Goal: Find specific page/section: Find specific page/section

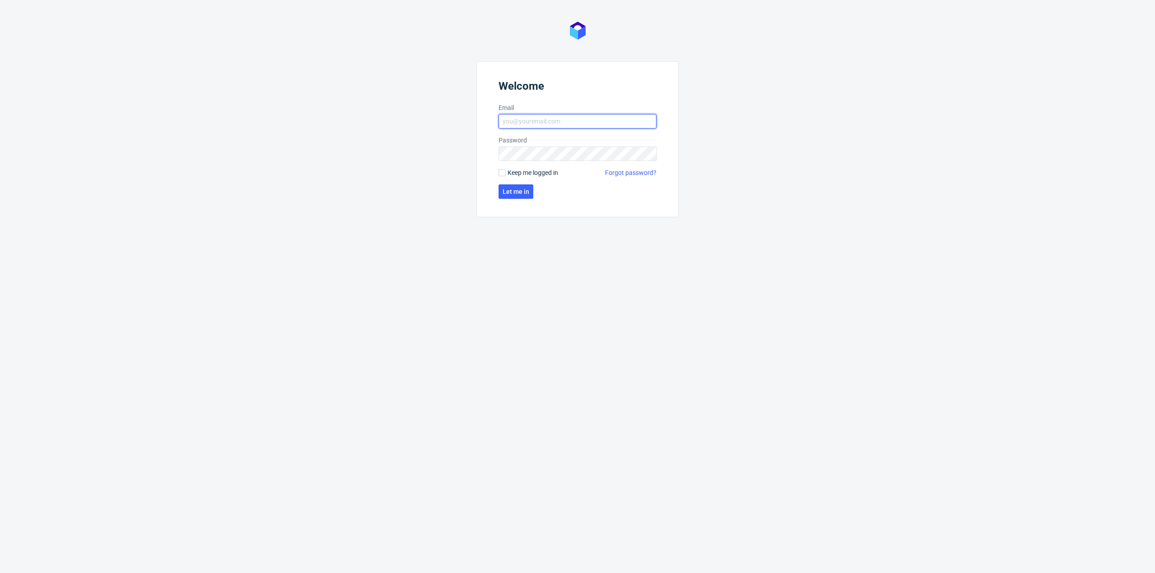
click at [594, 124] on input "Email" at bounding box center [577, 121] width 158 height 14
type input "[PERSON_NAME][EMAIL_ADDRESS][PERSON_NAME][DOMAIN_NAME]"
click at [527, 198] on button "Let me in" at bounding box center [515, 192] width 35 height 14
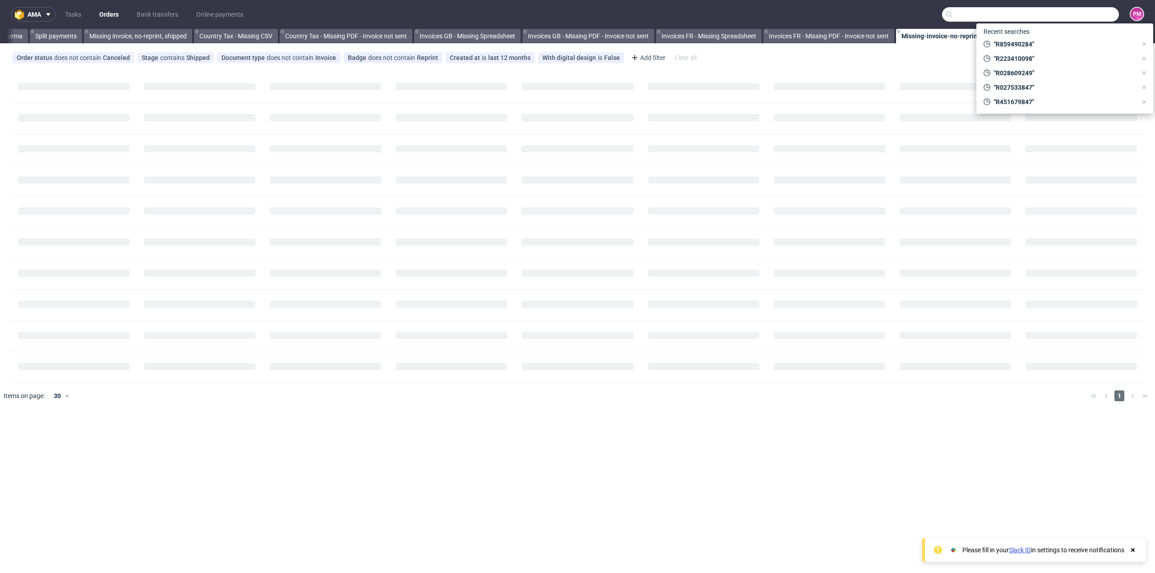
click at [1073, 16] on input "text" at bounding box center [1030, 14] width 177 height 14
paste input "R884110822"
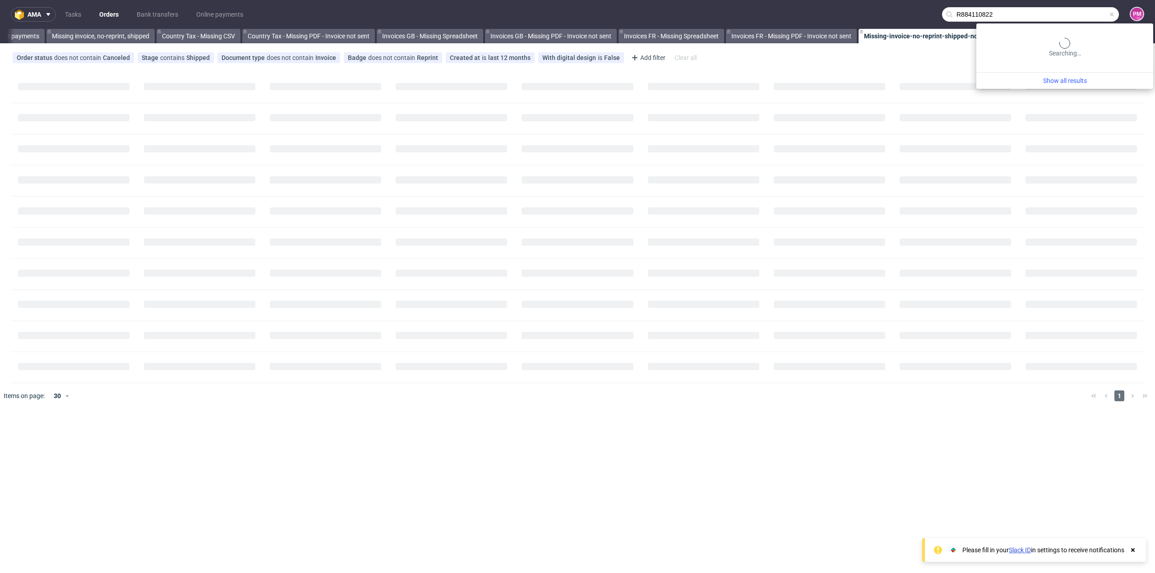
type input "R884110822"
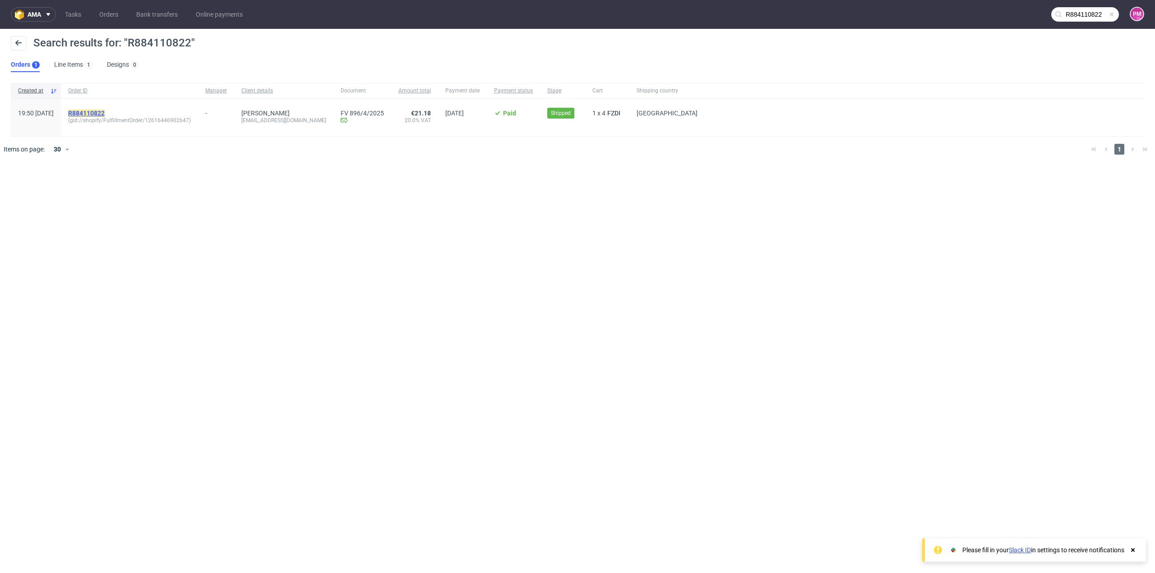
click at [105, 112] on mark "R884110822" at bounding box center [86, 113] width 37 height 7
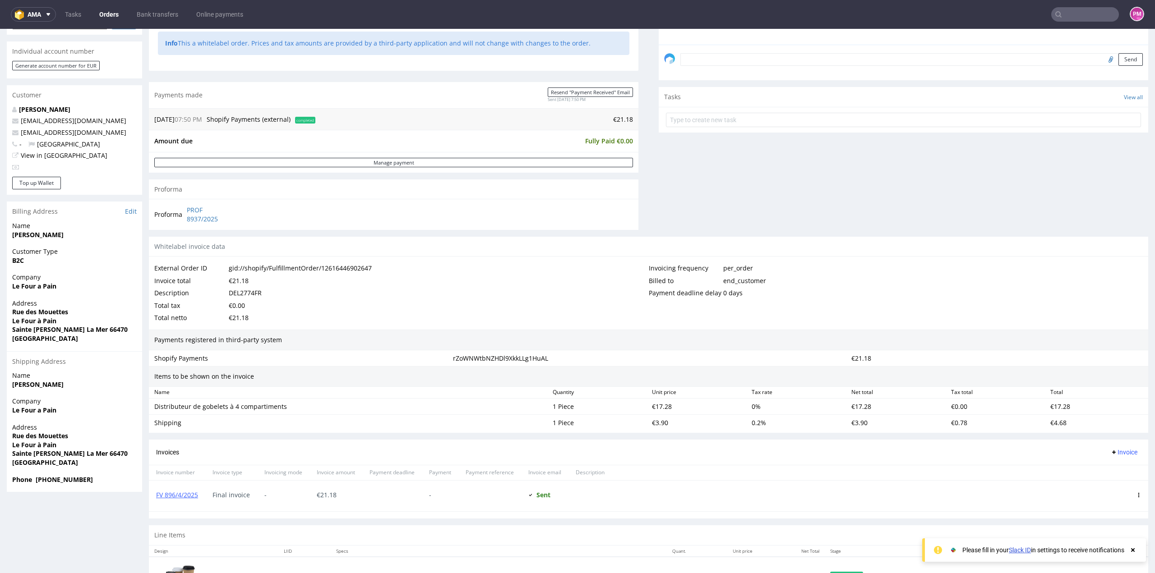
scroll to position [271, 0]
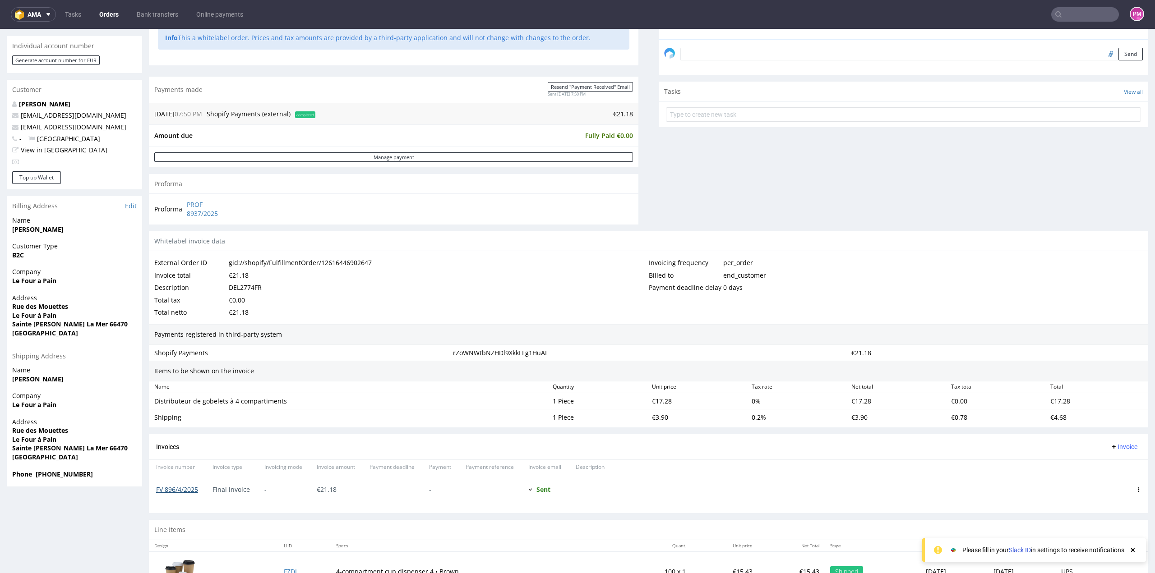
click at [187, 488] on link "FV 896/4/2025" at bounding box center [177, 489] width 42 height 9
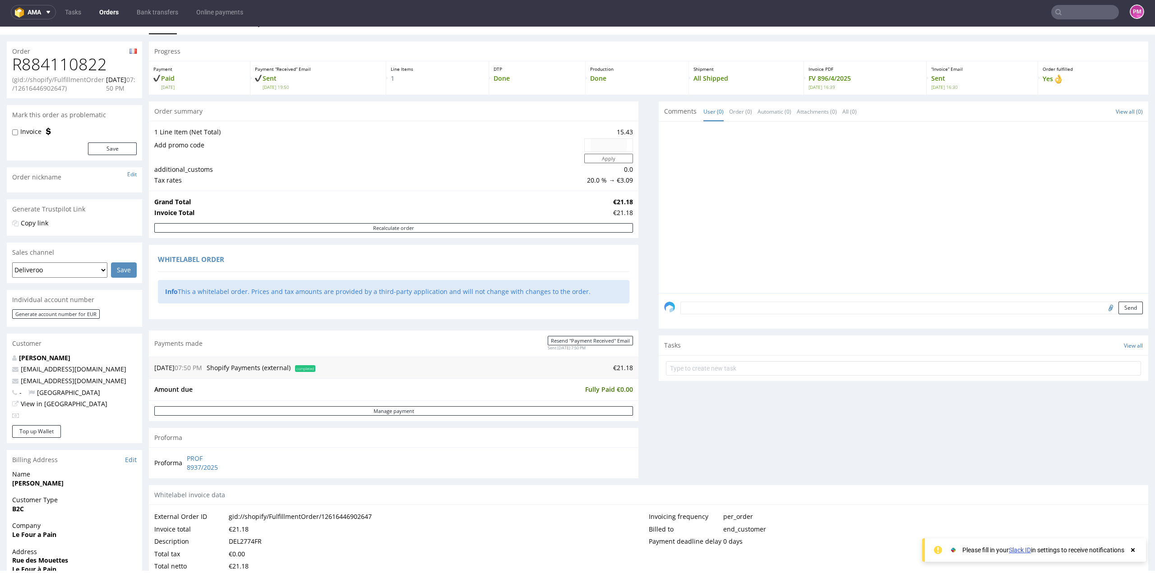
scroll to position [0, 0]
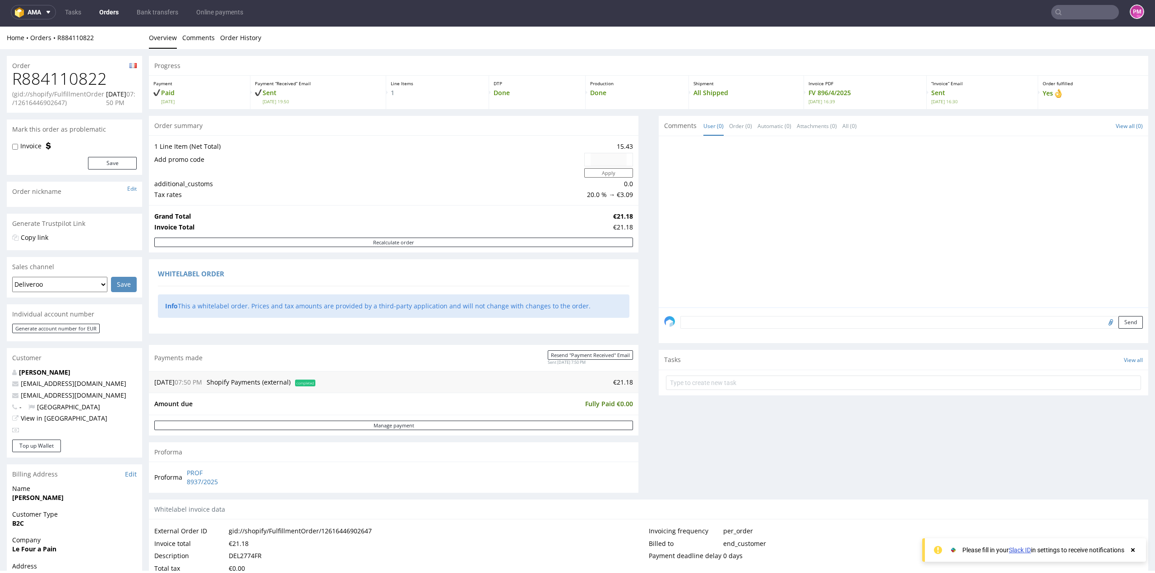
click at [91, 78] on h1 "R884110822" at bounding box center [74, 79] width 125 height 18
copy h1 "R884110822"
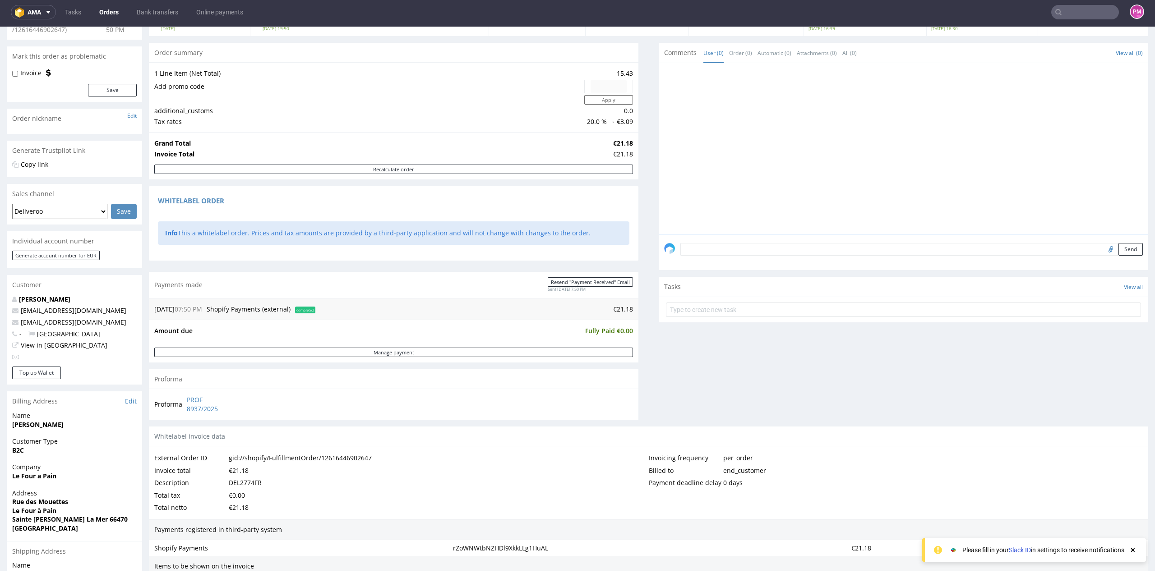
scroll to position [90, 0]
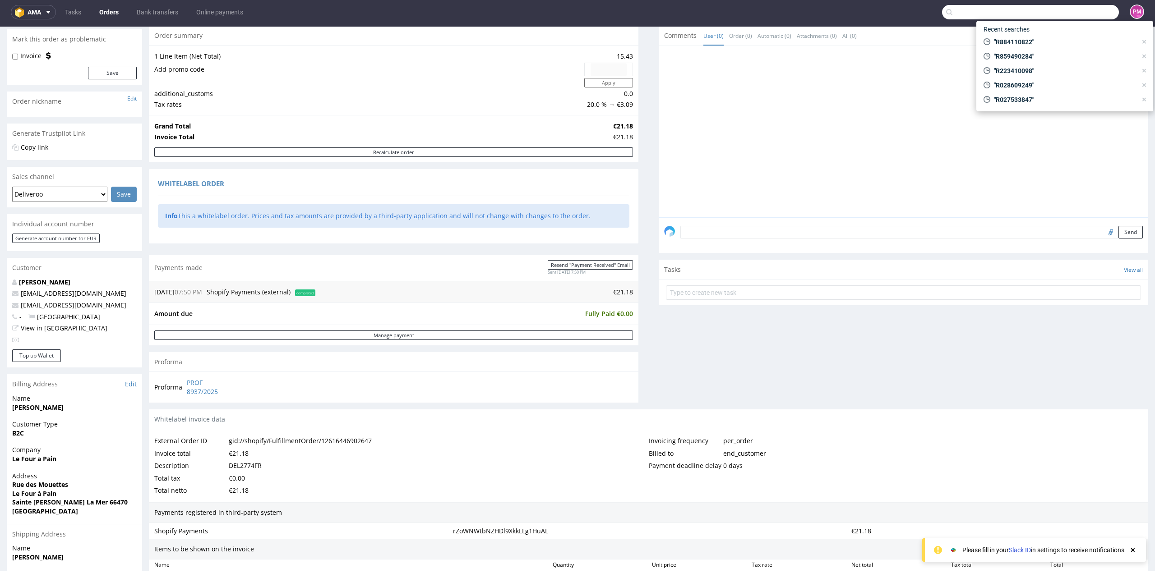
click at [1060, 14] on input "text" at bounding box center [1030, 12] width 177 height 14
paste input "R851459889"
type input "R851459889"
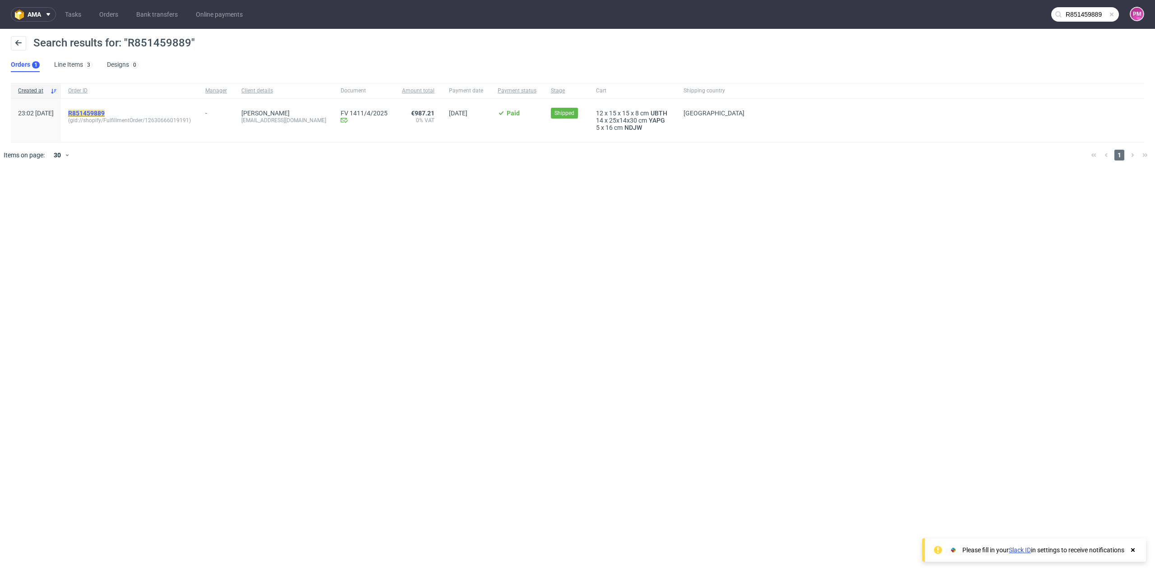
click at [103, 112] on mark "R851459889" at bounding box center [86, 113] width 37 height 7
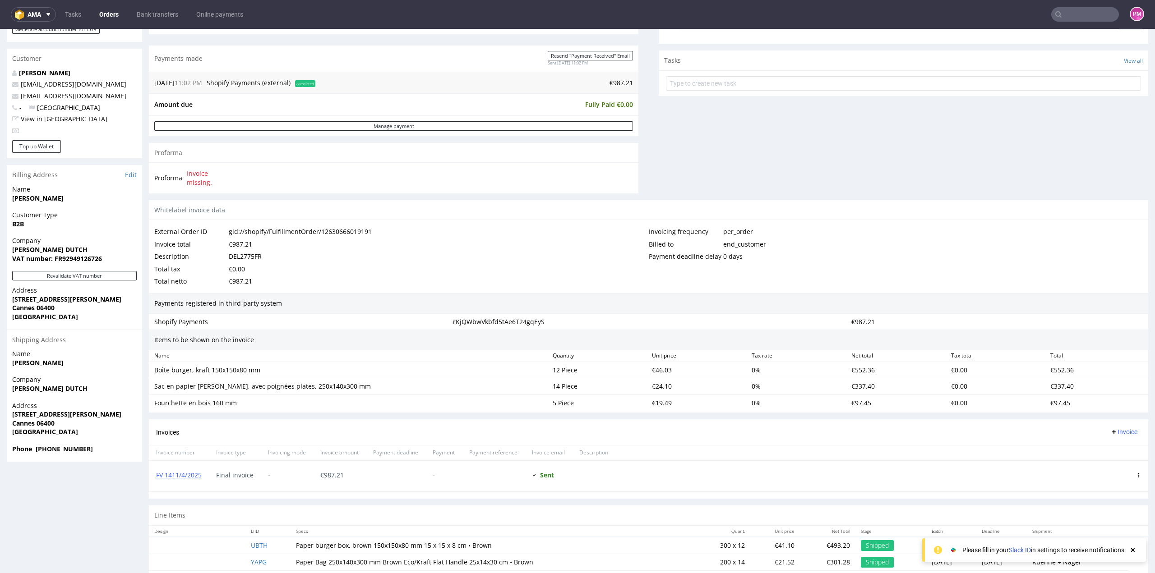
scroll to position [316, 0]
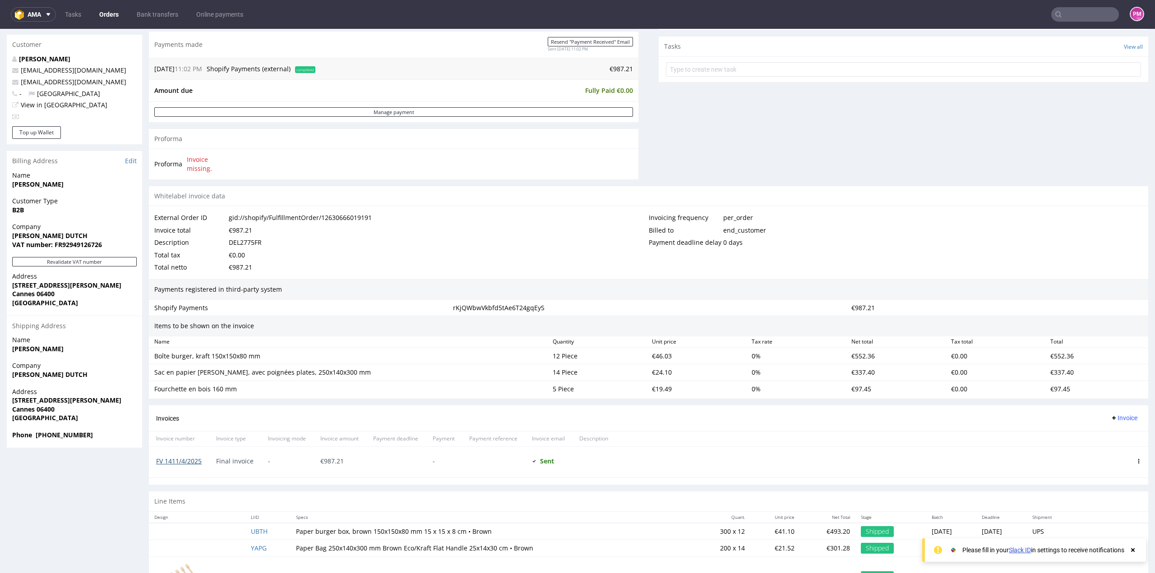
click at [186, 459] on link "FV 1411/4/2025" at bounding box center [179, 461] width 46 height 9
click at [1071, 16] on input "text" at bounding box center [1085, 14] width 68 height 14
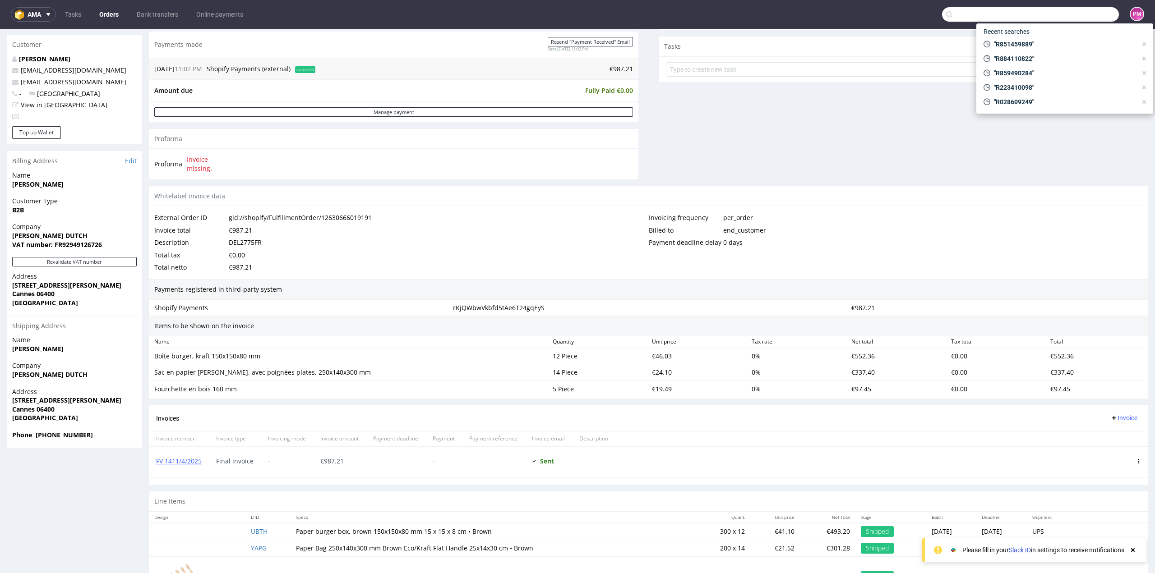
paste input "R437046965"
type input "R437046965"
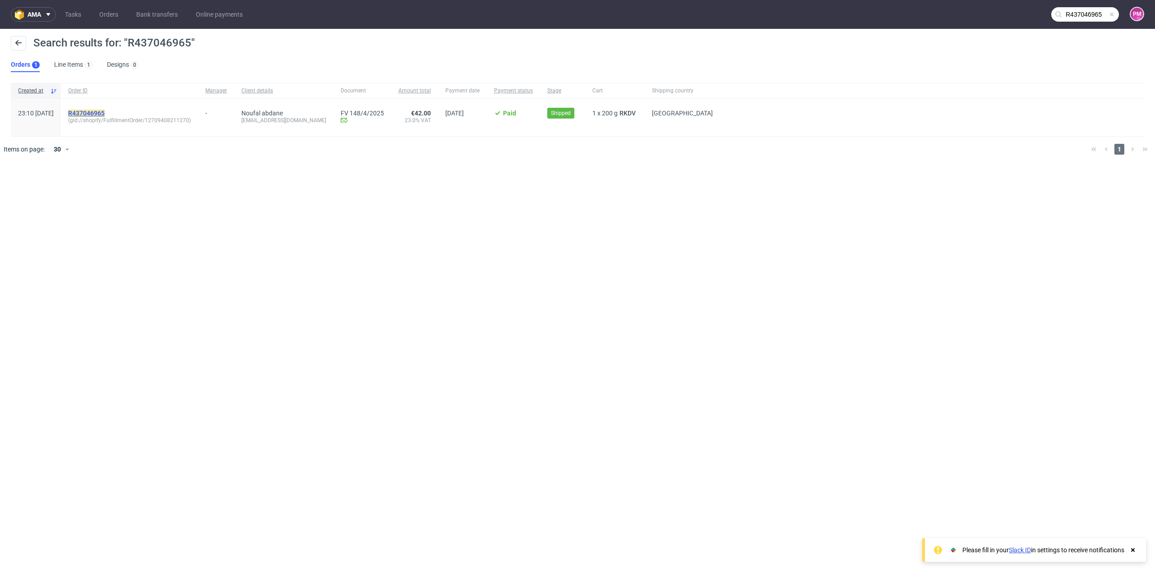
click at [105, 115] on mark "R437046965" at bounding box center [86, 113] width 37 height 7
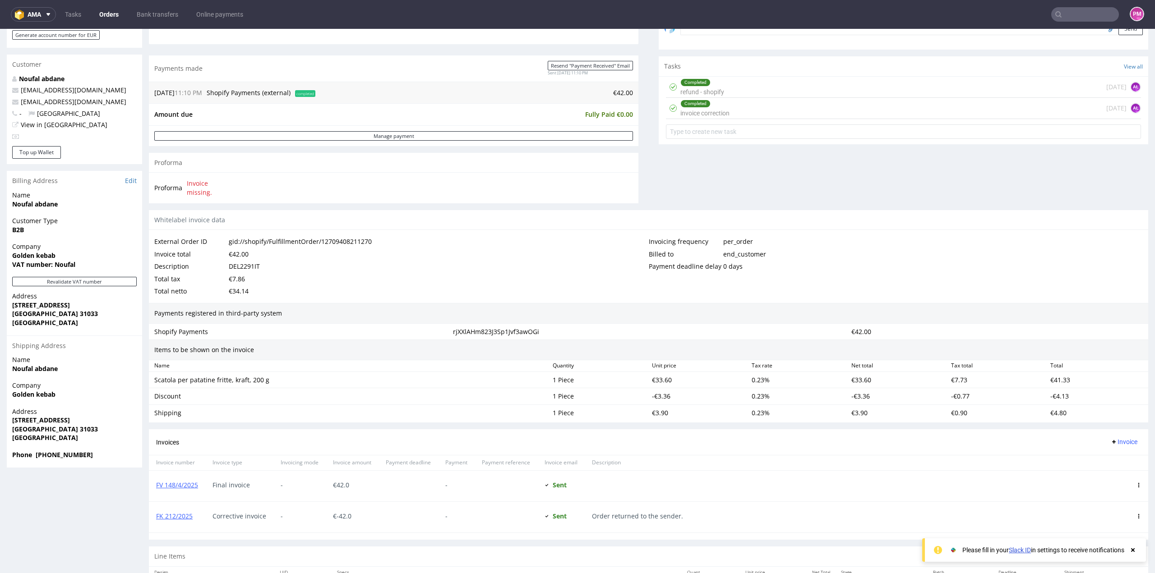
scroll to position [316, 0]
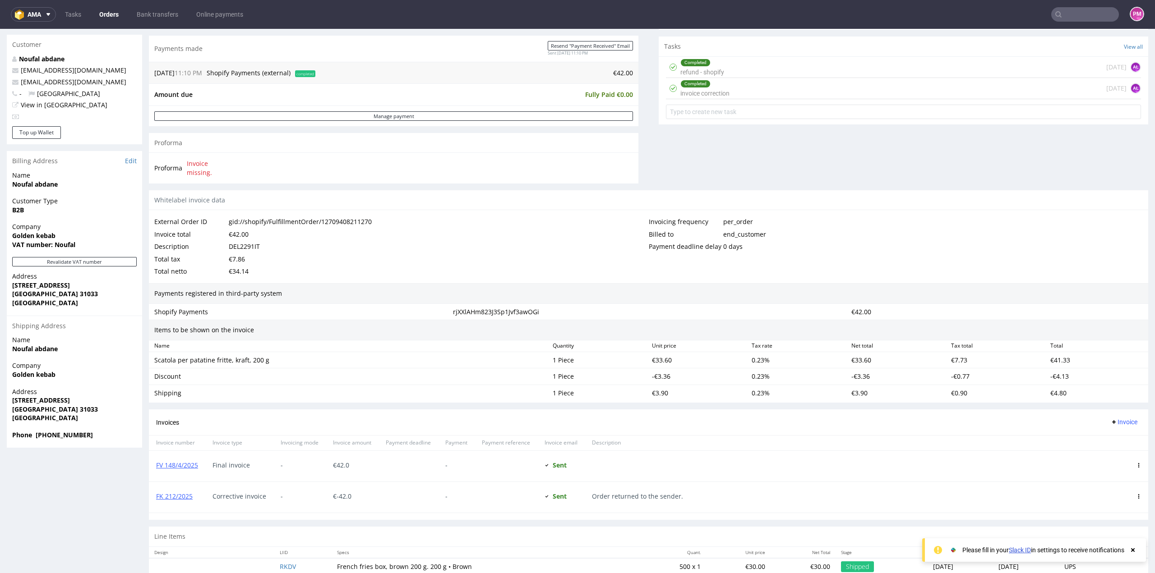
click at [198, 494] on div "FK 212/2025" at bounding box center [177, 497] width 56 height 31
drag, startPoint x: 196, startPoint y: 494, endPoint x: 153, endPoint y: 496, distance: 42.4
click at [153, 496] on div "FK 212/2025" at bounding box center [177, 497] width 56 height 31
copy link "FK 212/2025"
